Goal: Task Accomplishment & Management: Manage account settings

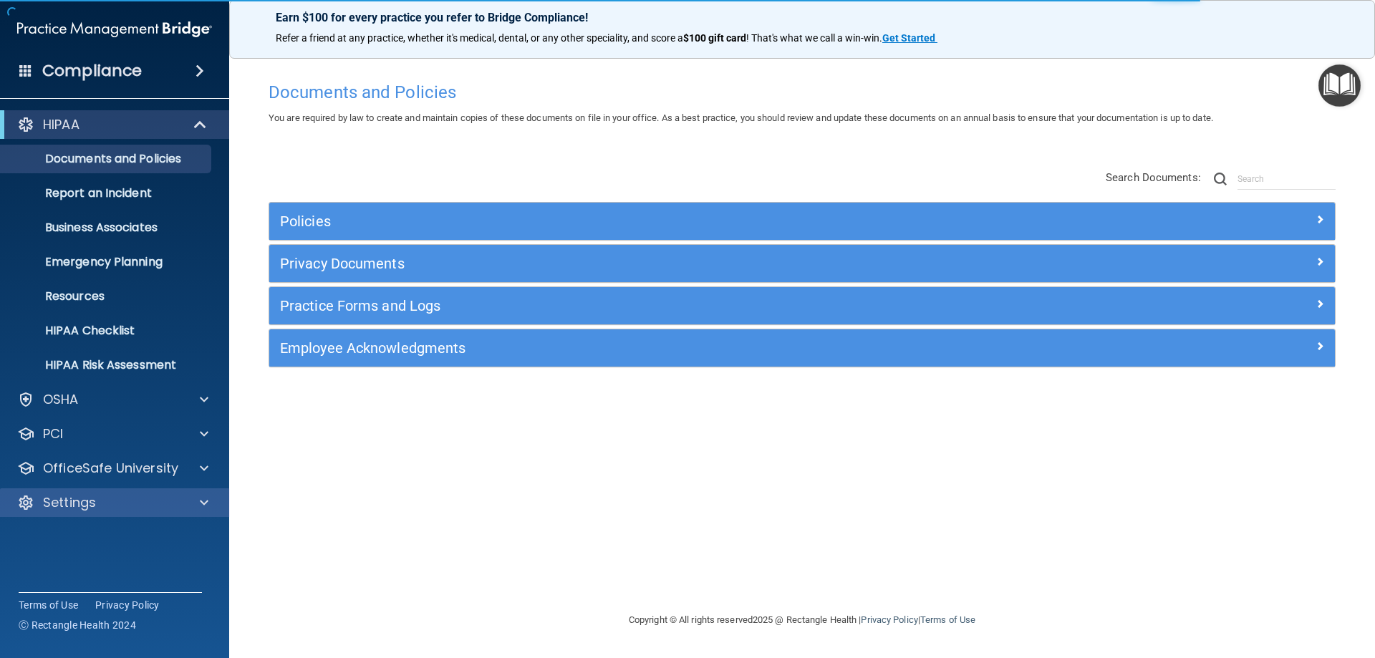
click at [63, 490] on div "Settings" at bounding box center [115, 502] width 230 height 29
click at [61, 502] on p "Settings" at bounding box center [69, 502] width 53 height 17
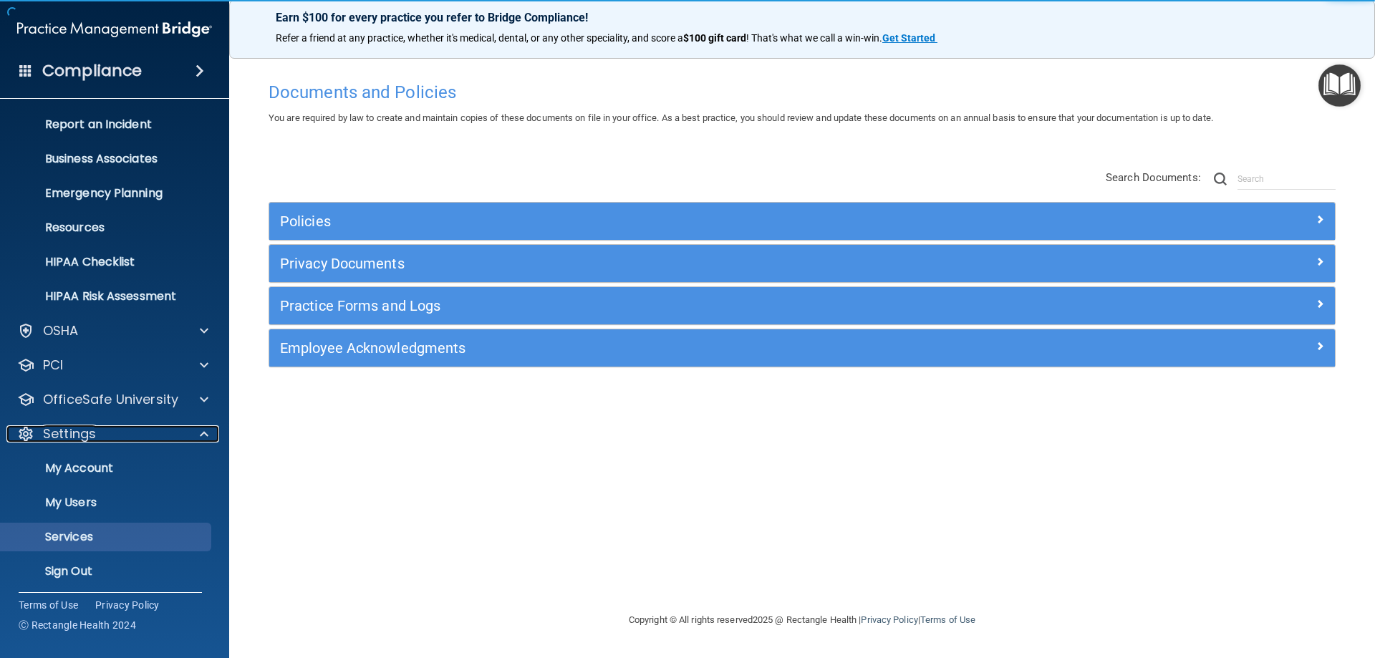
scroll to position [74, 0]
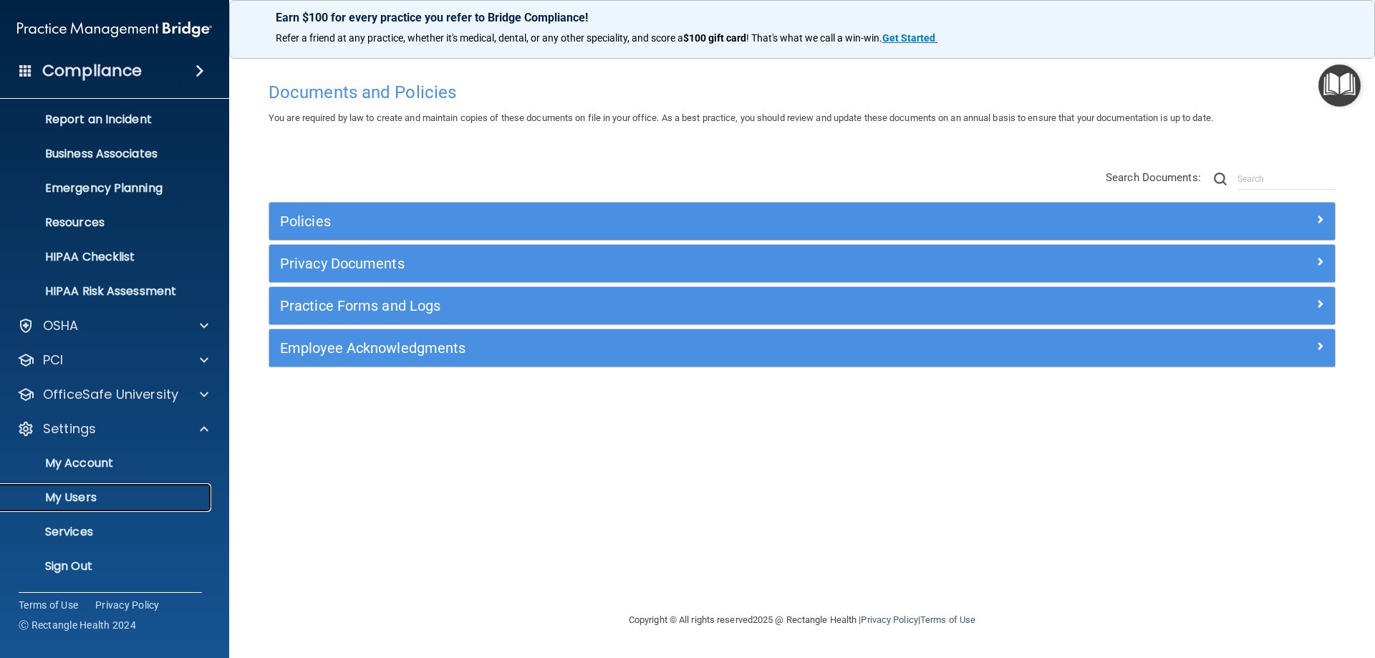
click at [85, 495] on p "My Users" at bounding box center [107, 498] width 196 height 14
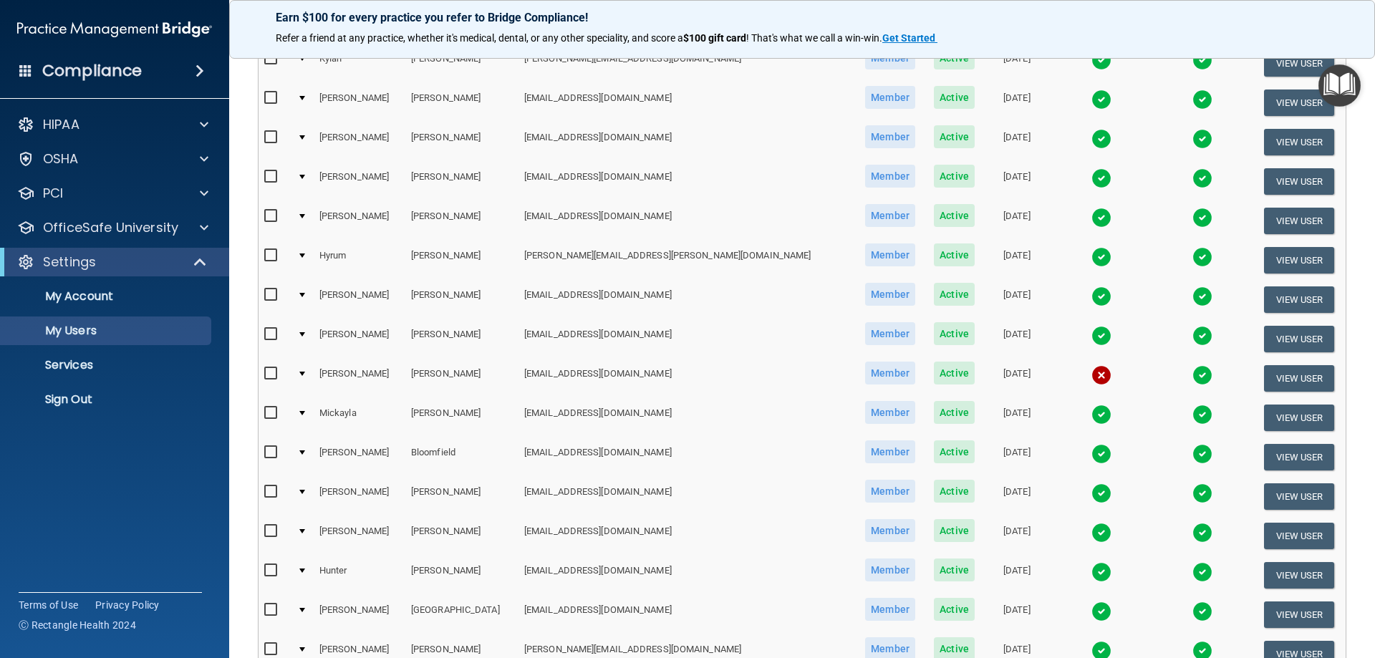
scroll to position [286, 0]
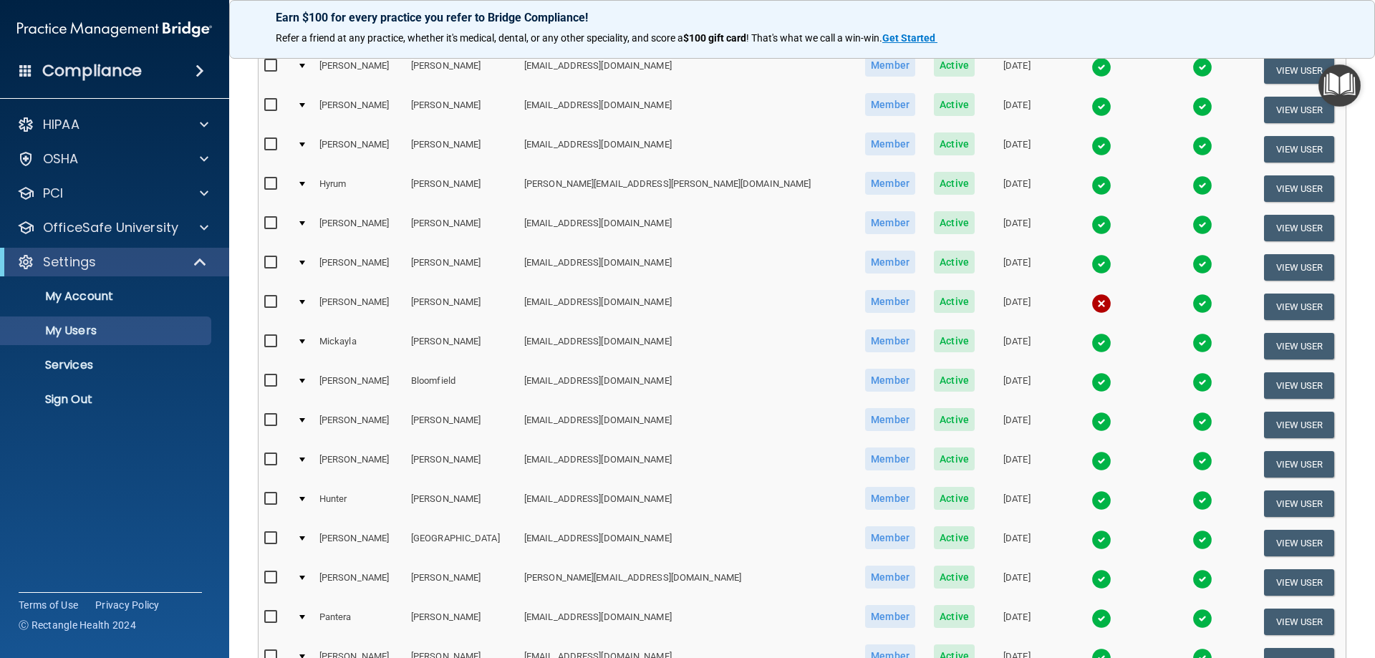
click at [1091, 306] on img at bounding box center [1101, 304] width 20 height 20
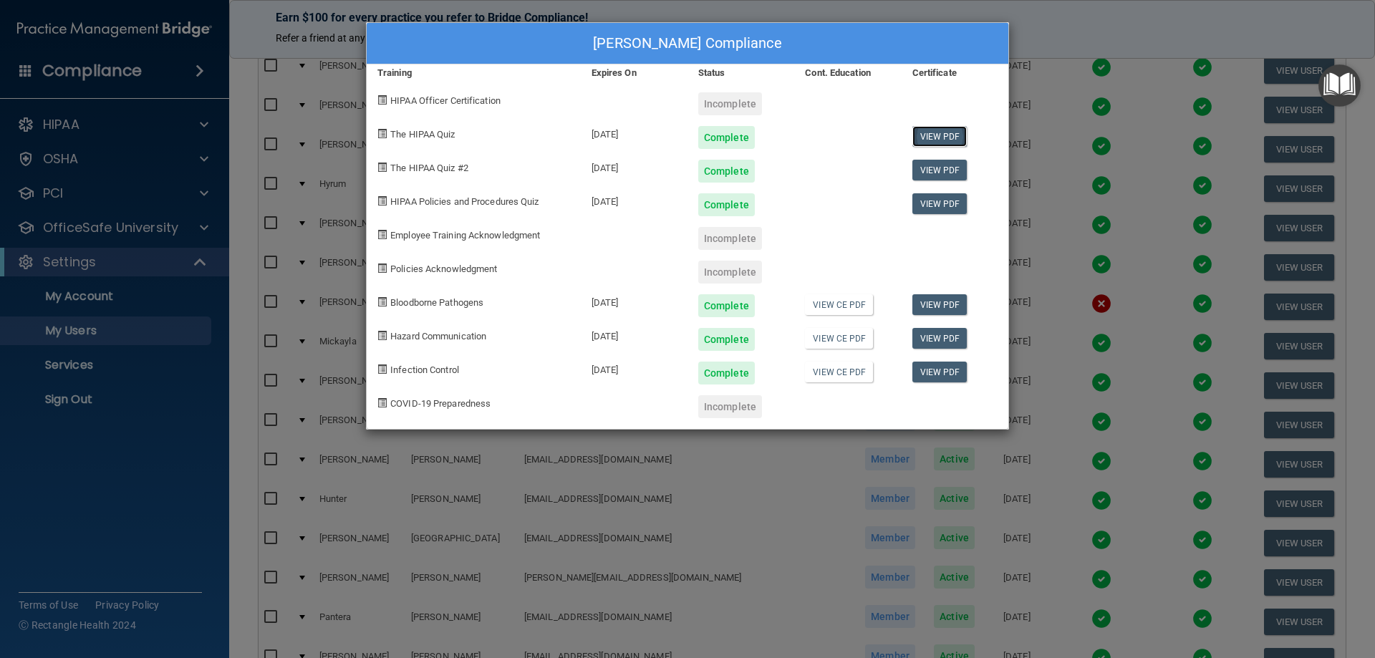
click at [940, 136] on link "View PDF" at bounding box center [939, 136] width 55 height 21
click at [953, 173] on link "View PDF" at bounding box center [939, 170] width 55 height 21
click at [935, 203] on link "View PDF" at bounding box center [939, 203] width 55 height 21
click at [941, 303] on link "View PDF" at bounding box center [939, 304] width 55 height 21
click at [950, 342] on link "View PDF" at bounding box center [939, 338] width 55 height 21
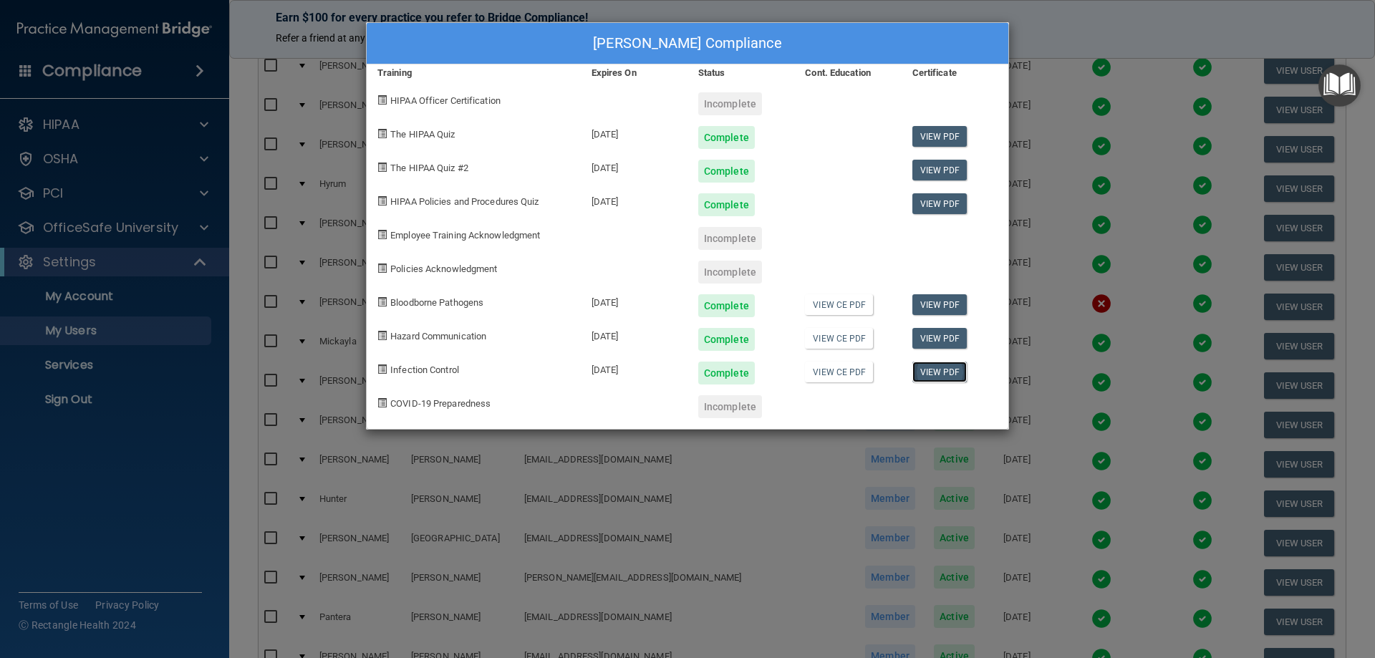
click at [932, 370] on link "View PDF" at bounding box center [939, 372] width 55 height 21
click at [1086, 122] on div "[PERSON_NAME] Compliance Training Expires On Status Cont. Education Certificate…" at bounding box center [687, 329] width 1375 height 658
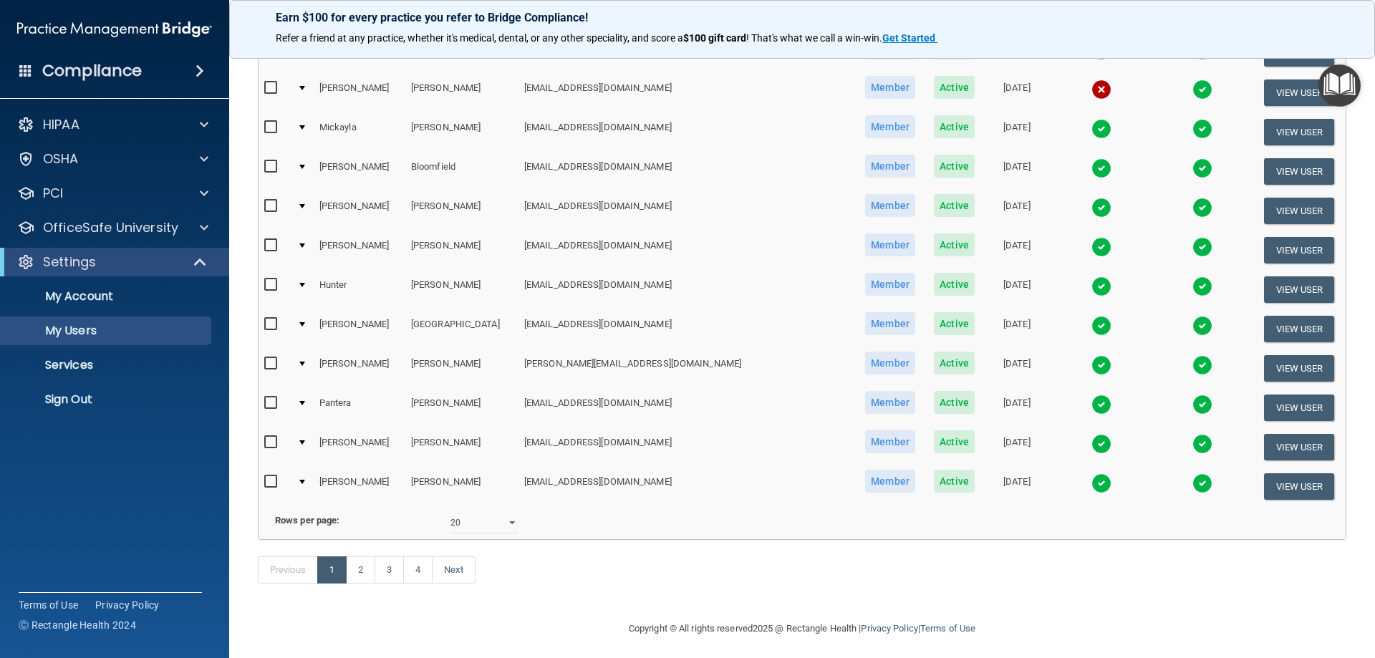
scroll to position [501, 0]
click at [501, 529] on select "10 20 30 40 all" at bounding box center [483, 521] width 67 height 21
select select "64"
click at [450, 522] on select "10 20 30 40 all" at bounding box center [483, 521] width 67 height 21
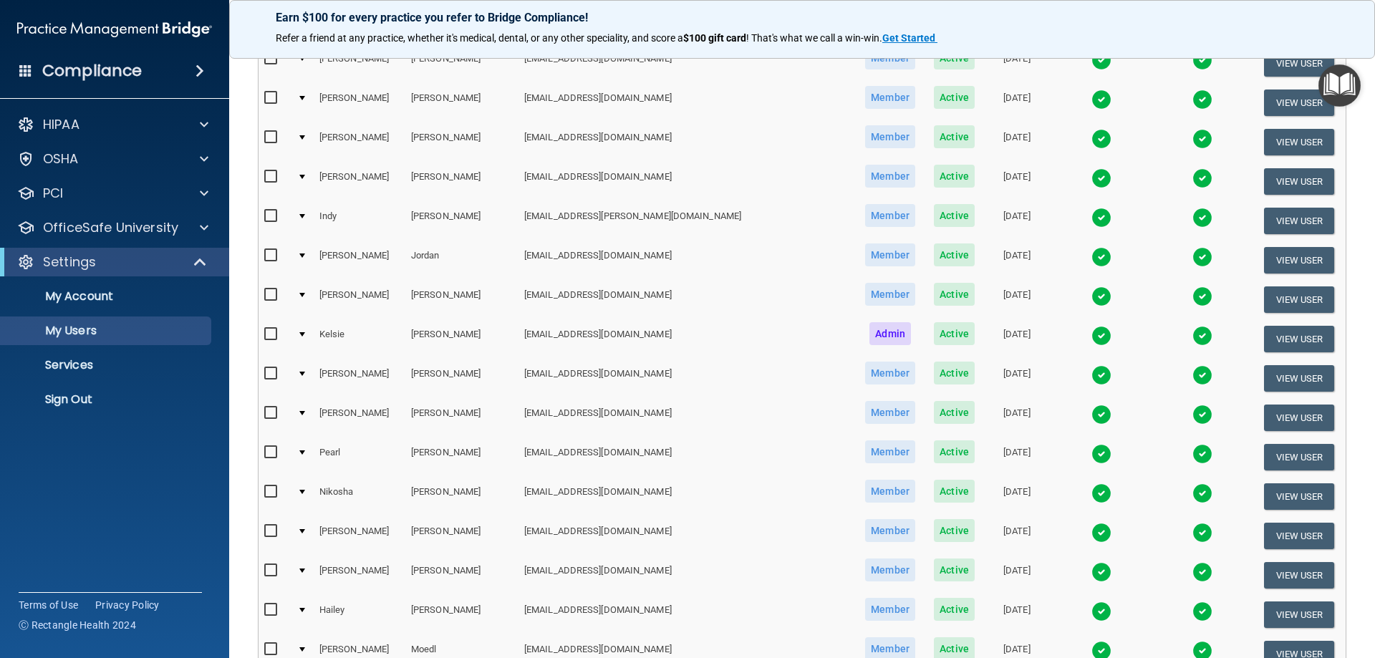
scroll to position [1074, 0]
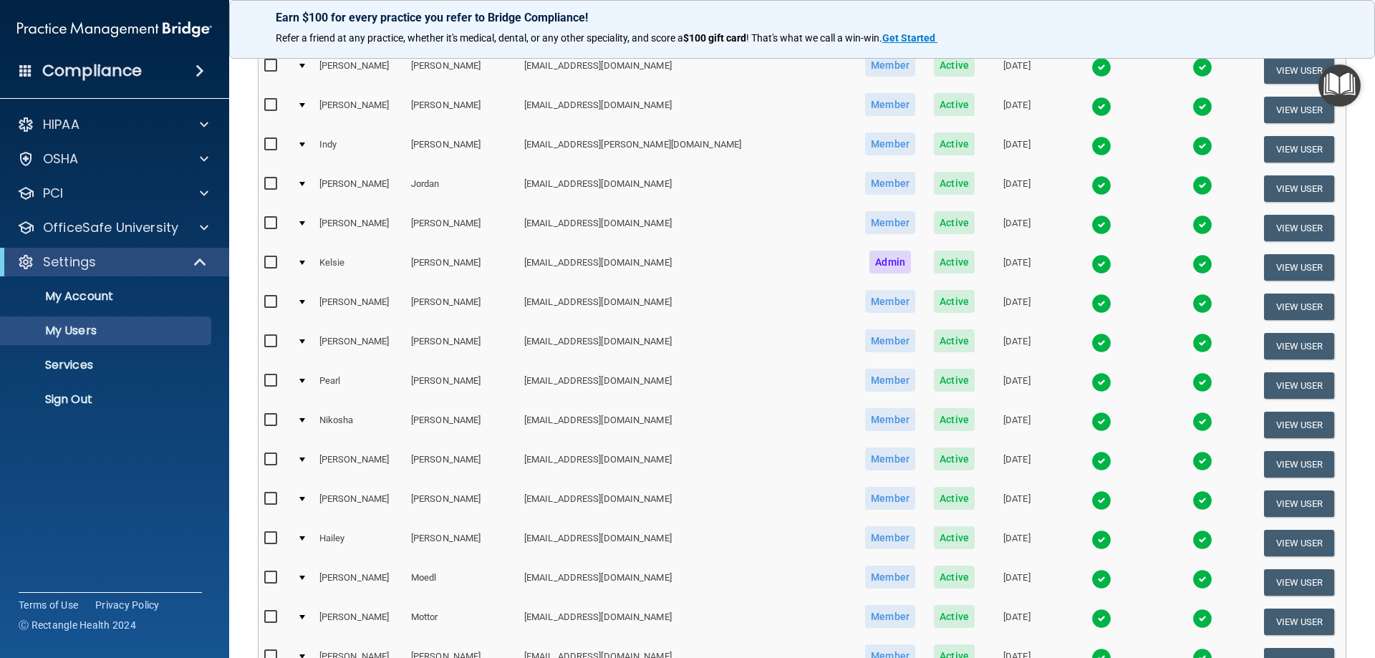
click at [1091, 420] on img at bounding box center [1101, 422] width 20 height 20
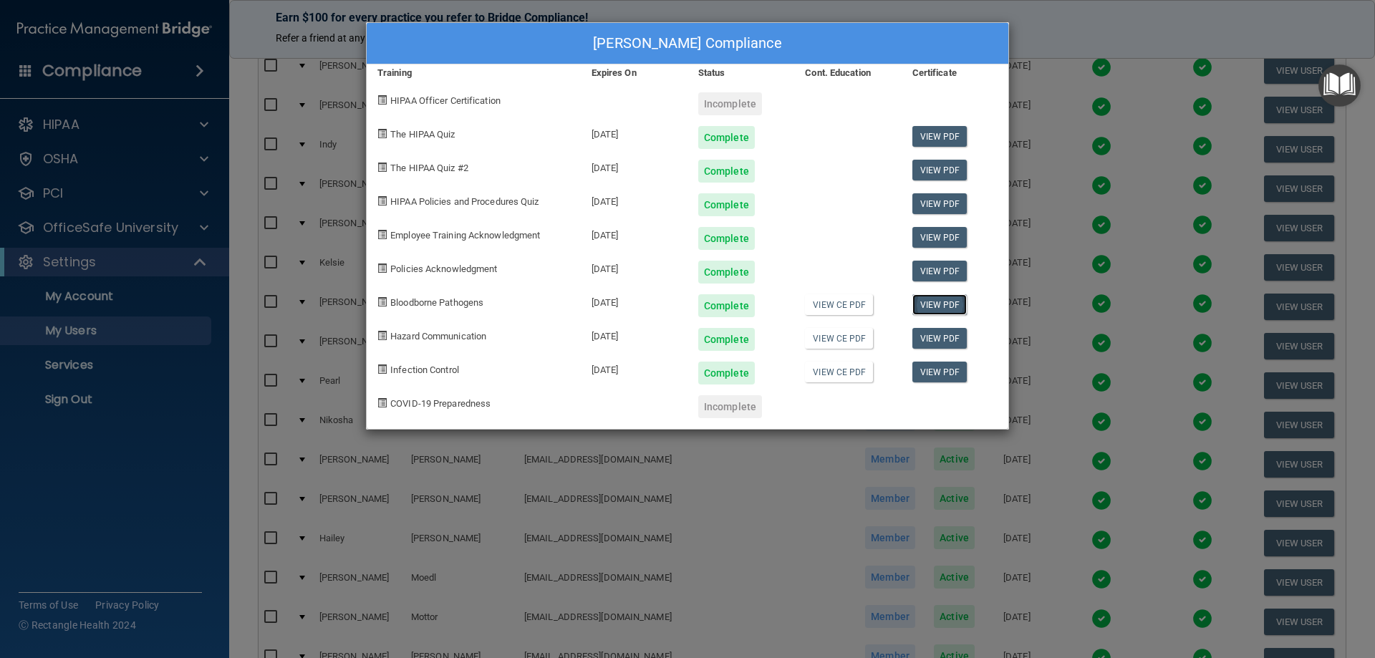
click at [933, 304] on link "View PDF" at bounding box center [939, 304] width 55 height 21
click at [925, 346] on link "View PDF" at bounding box center [939, 338] width 55 height 21
click at [947, 365] on link "View PDF" at bounding box center [939, 372] width 55 height 21
drag, startPoint x: 1087, startPoint y: 190, endPoint x: 1036, endPoint y: 156, distance: 61.0
click at [1084, 189] on div "[PERSON_NAME] Compliance Training Expires On Status Cont. Education Certificate…" at bounding box center [687, 329] width 1375 height 658
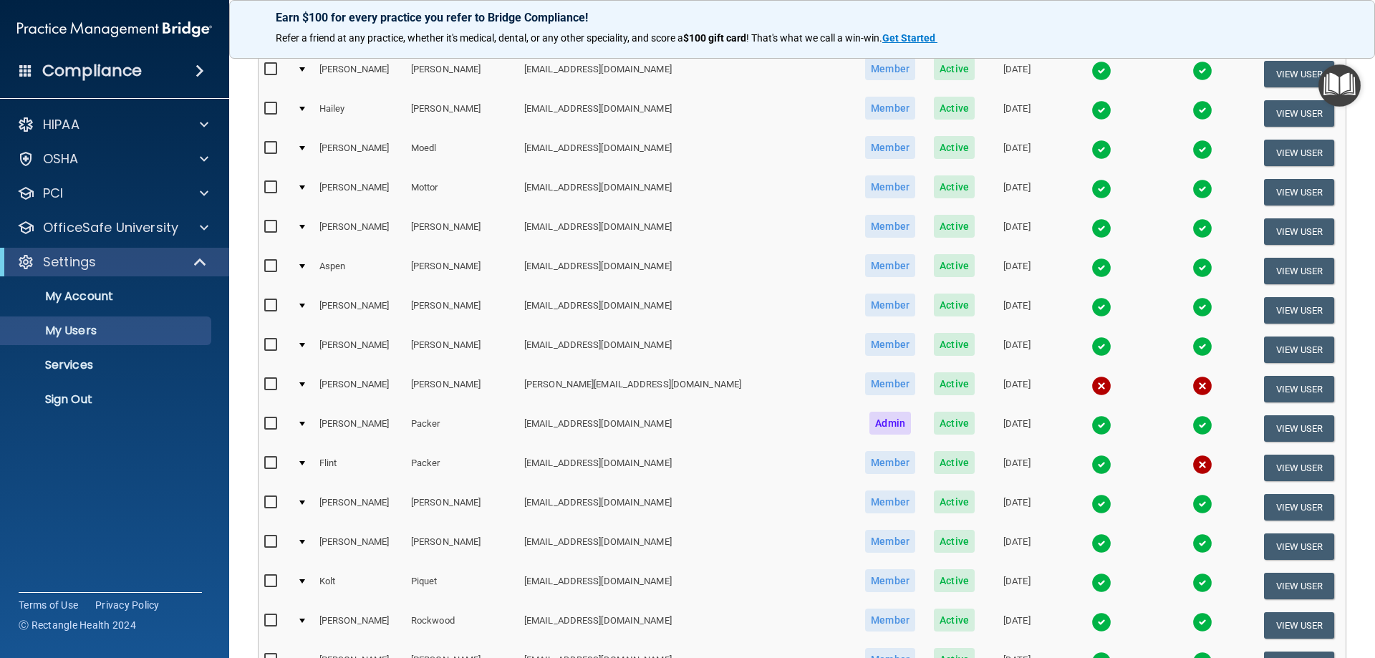
scroll to position [1576, 0]
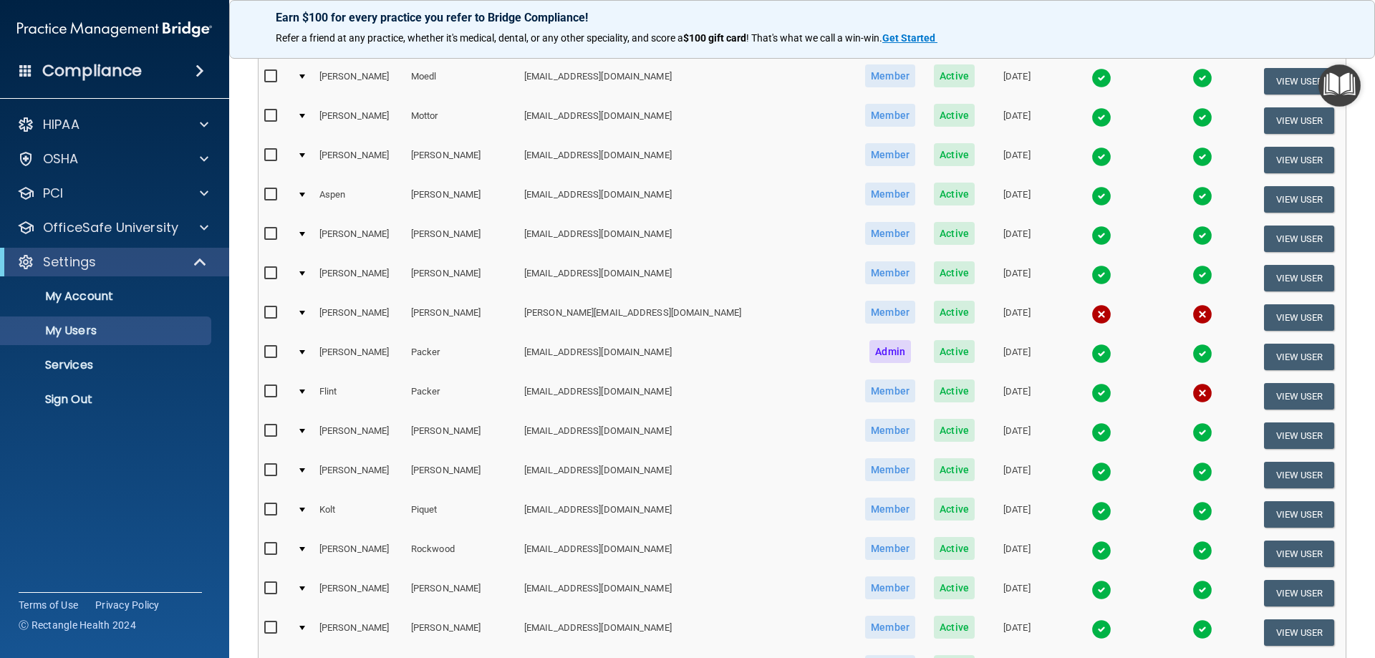
click at [1091, 352] on img at bounding box center [1101, 354] width 20 height 20
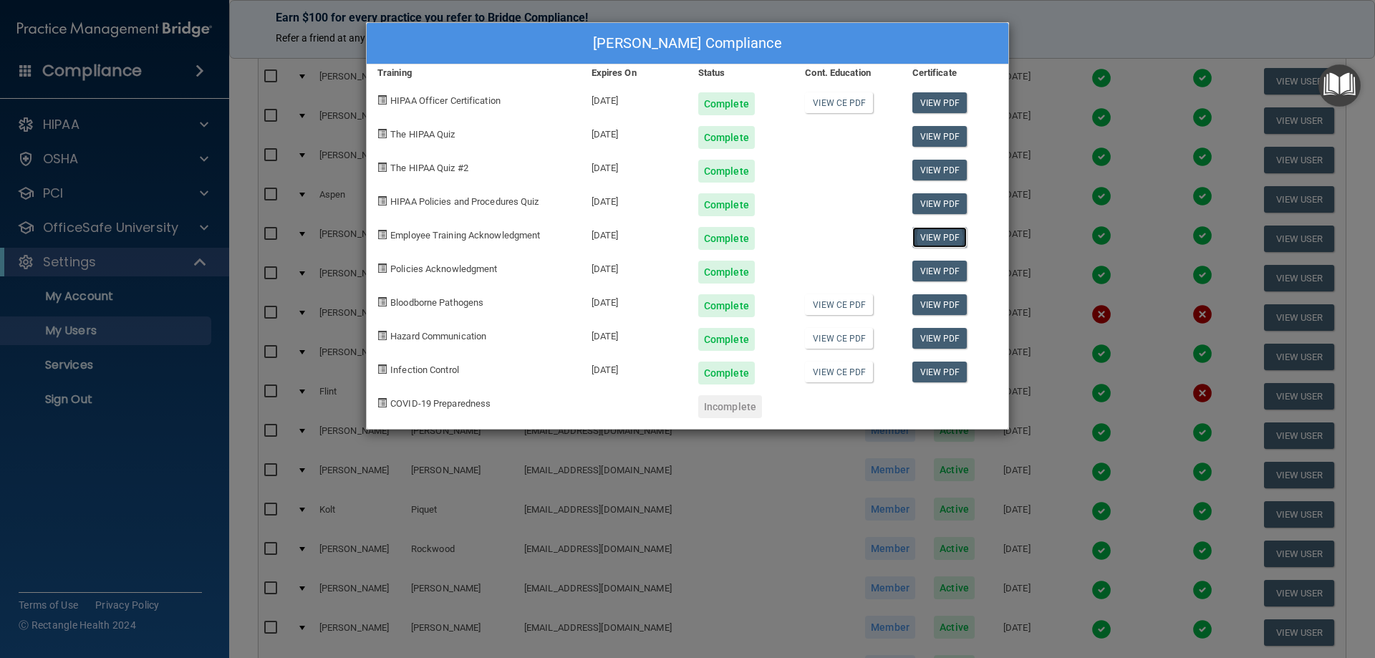
click at [935, 239] on link "View PDF" at bounding box center [939, 237] width 55 height 21
click at [945, 272] on link "View PDF" at bounding box center [939, 271] width 55 height 21
click at [930, 309] on link "View PDF" at bounding box center [939, 304] width 55 height 21
click at [938, 308] on link "View PDF" at bounding box center [939, 304] width 55 height 21
click at [930, 344] on link "View PDF" at bounding box center [939, 338] width 55 height 21
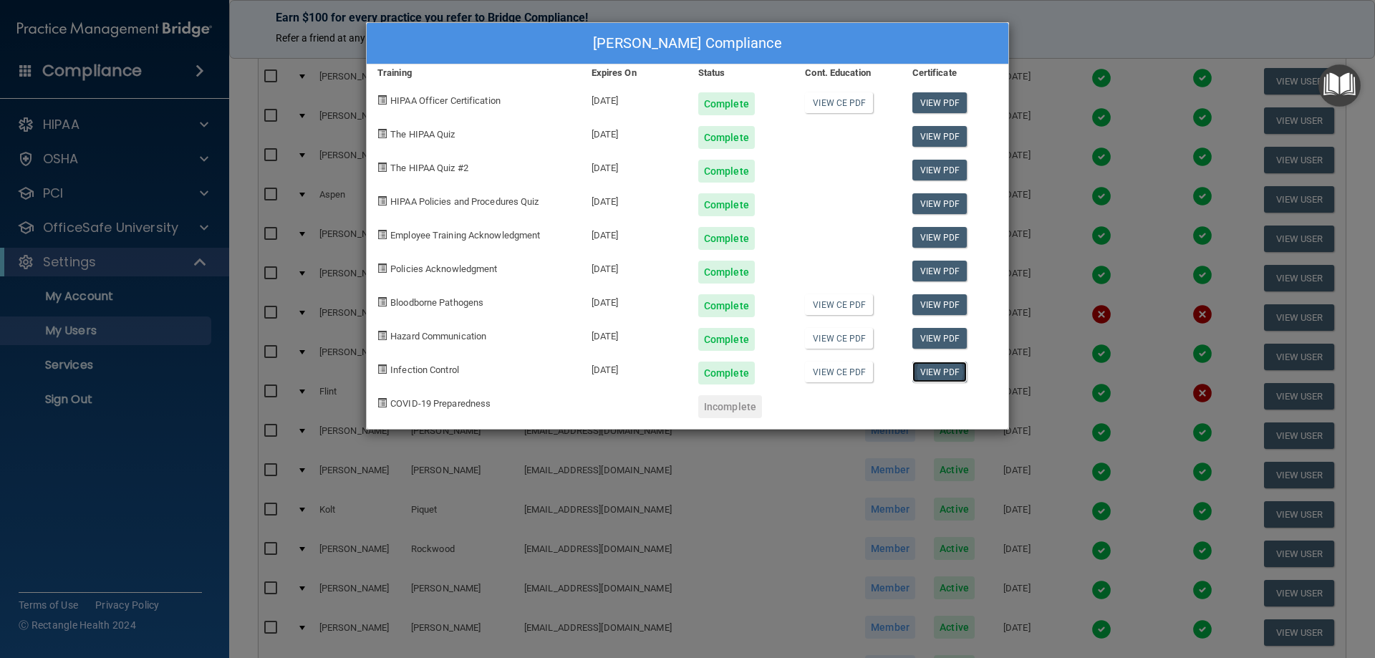
click at [943, 378] on link "View PDF" at bounding box center [939, 372] width 55 height 21
click at [1050, 262] on div "[PERSON_NAME] Compliance Training Expires On Status Cont. Education Certificate…" at bounding box center [687, 329] width 1375 height 658
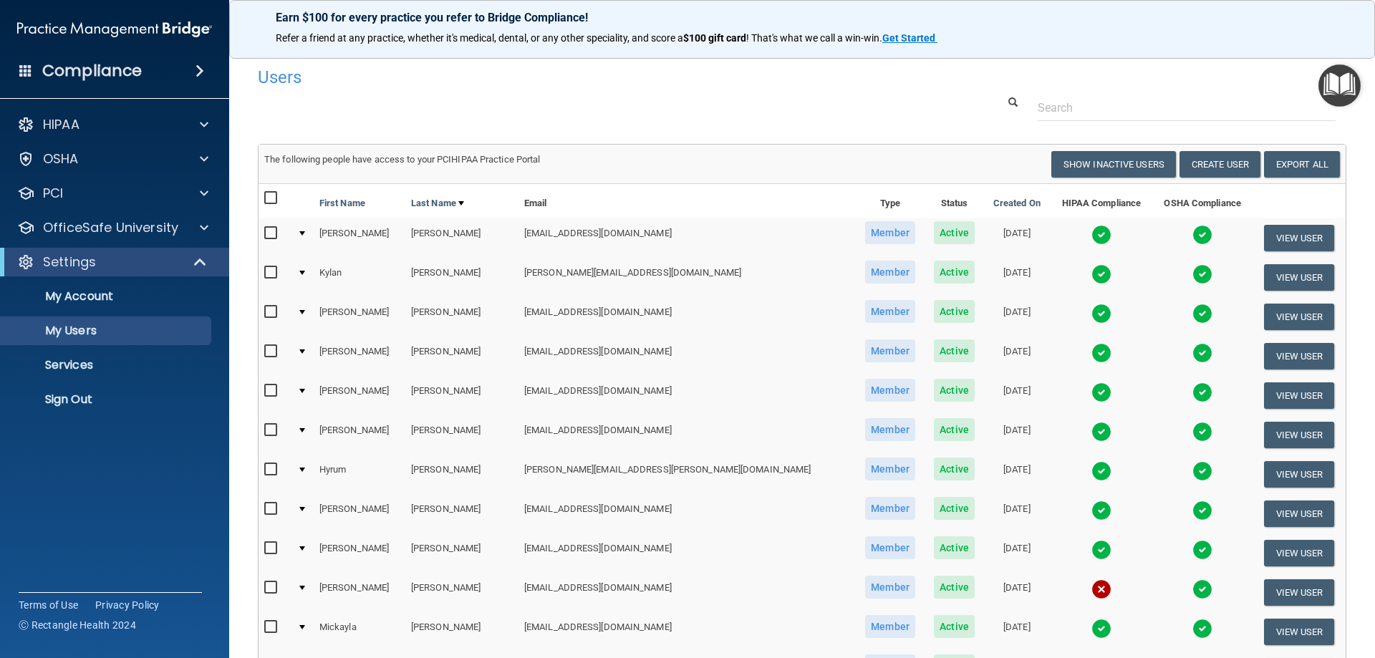
scroll to position [0, 0]
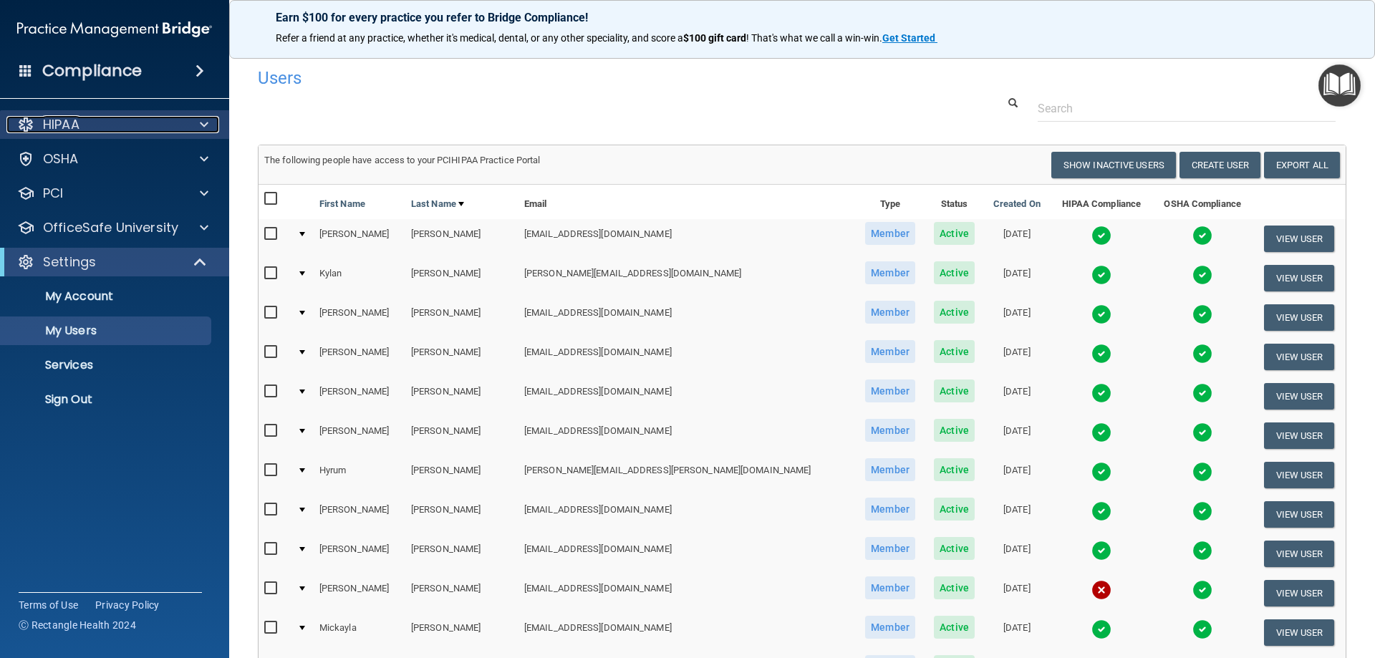
click at [69, 130] on p "HIPAA" at bounding box center [61, 124] width 37 height 17
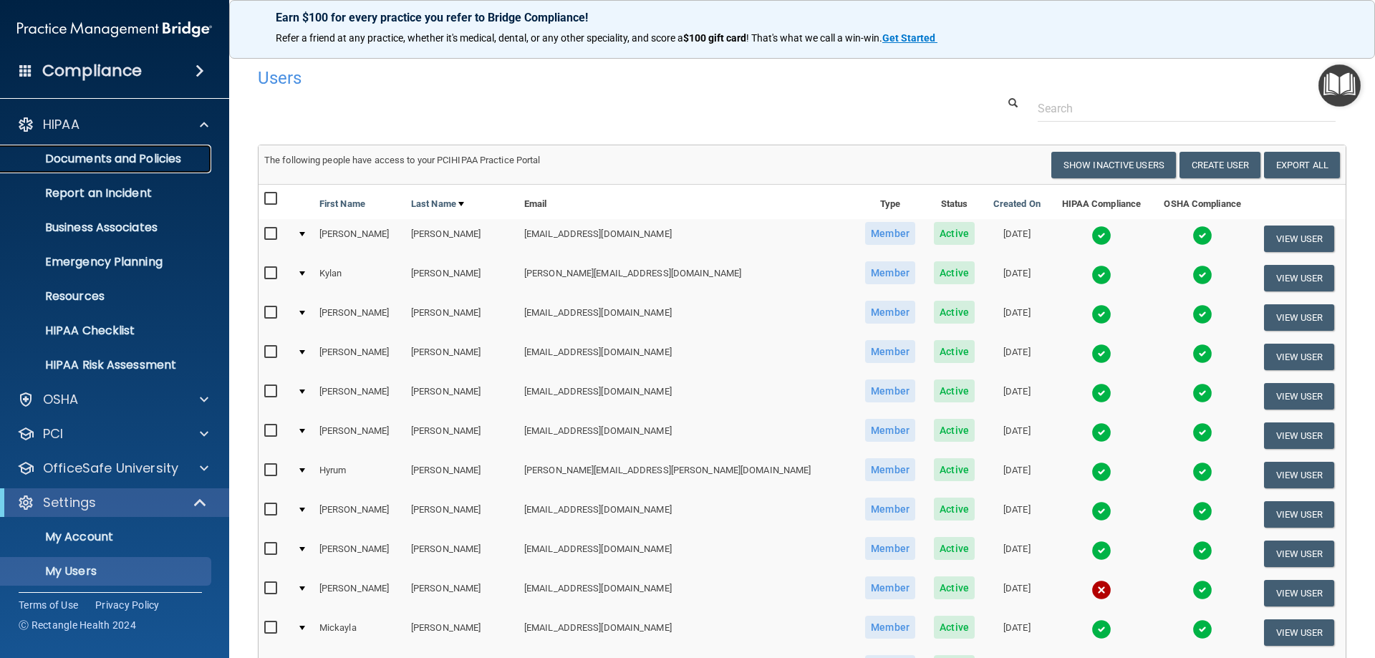
click at [93, 152] on p "Documents and Policies" at bounding box center [107, 159] width 196 height 14
